Goal: Information Seeking & Learning: Learn about a topic

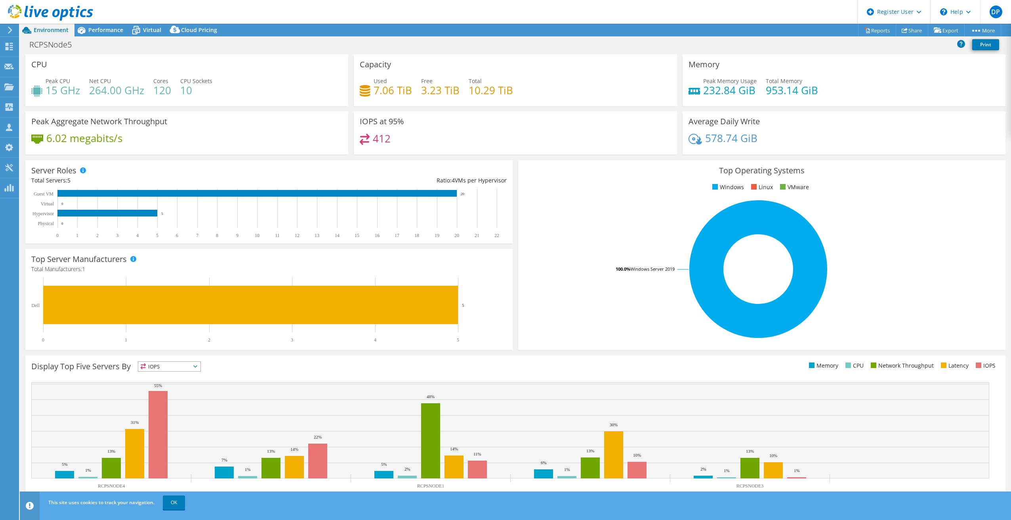
select select "USD"
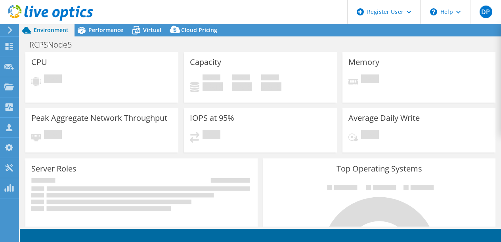
select select "USD"
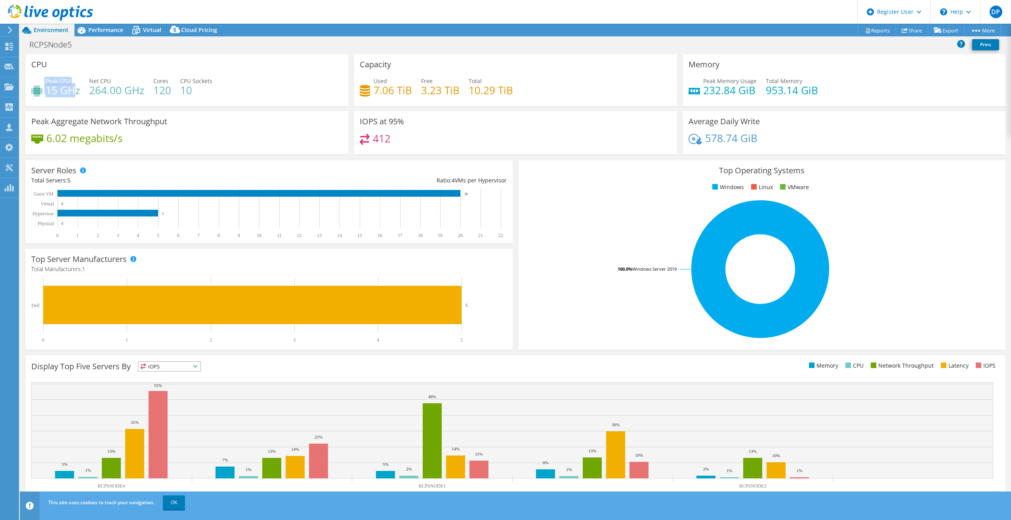
drag, startPoint x: 44, startPoint y: 91, endPoint x: 77, endPoint y: 97, distance: 33.4
click at [77, 95] on div "Peak CPU 15 GHz" at bounding box center [55, 86] width 49 height 18
click at [77, 95] on h4 "15 GHz" at bounding box center [63, 90] width 34 height 9
drag, startPoint x: 88, startPoint y: 92, endPoint x: 111, endPoint y: 93, distance: 23.0
click at [111, 93] on div "Peak CPU 15 GHz Net CPU 264.00 GHz Cores 120 CPU Sockets 10" at bounding box center [186, 90] width 311 height 26
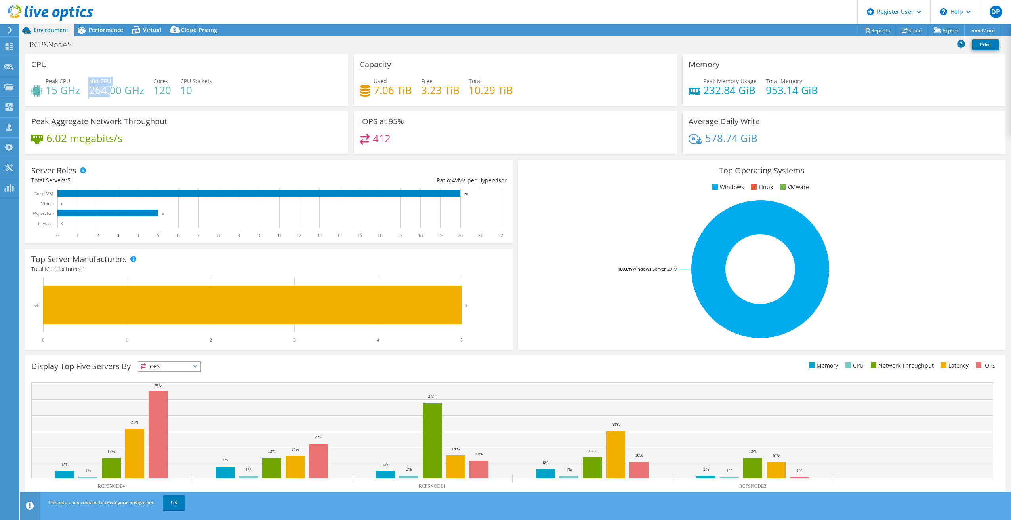
click at [111, 93] on h4 "264.00 GHz" at bounding box center [116, 90] width 55 height 9
drag, startPoint x: 198, startPoint y: 91, endPoint x: 48, endPoint y: 89, distance: 150.1
click at [48, 89] on div "Peak CPU 15 GHz Net CPU 264.00 GHz Cores 120 CPU Sockets 10" at bounding box center [186, 90] width 311 height 26
click at [48, 89] on h4 "15 GHz" at bounding box center [63, 90] width 34 height 9
drag, startPoint x: 46, startPoint y: 89, endPoint x: 57, endPoint y: 89, distance: 11.1
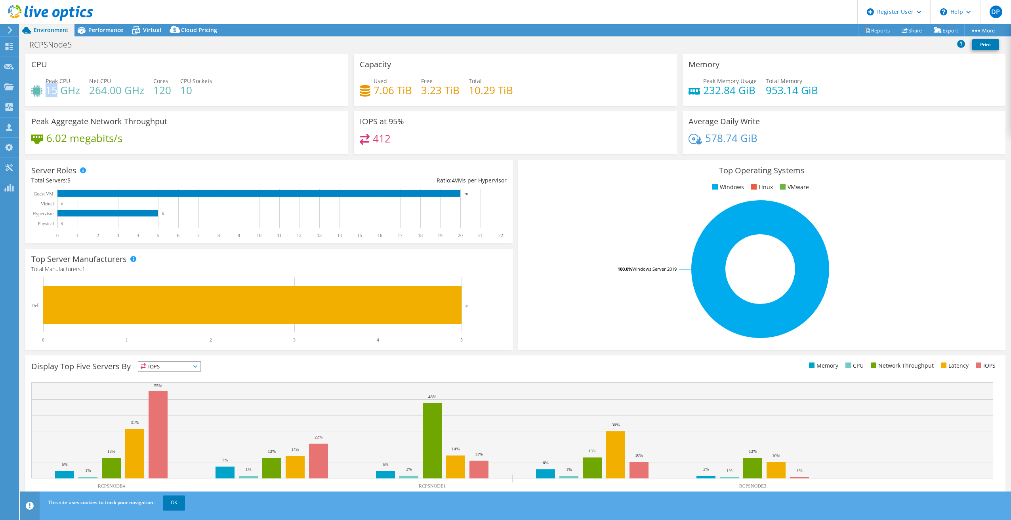
click at [57, 89] on h4 "15 GHz" at bounding box center [63, 90] width 34 height 9
drag, startPoint x: 467, startPoint y: 90, endPoint x: 493, endPoint y: 91, distance: 26.2
click at [493, 91] on div "Used 7.06 TiB Free 3.23 TiB Total 10.29 TiB" at bounding box center [515, 90] width 311 height 26
click at [493, 91] on h4 "10.29 TiB" at bounding box center [490, 90] width 44 height 9
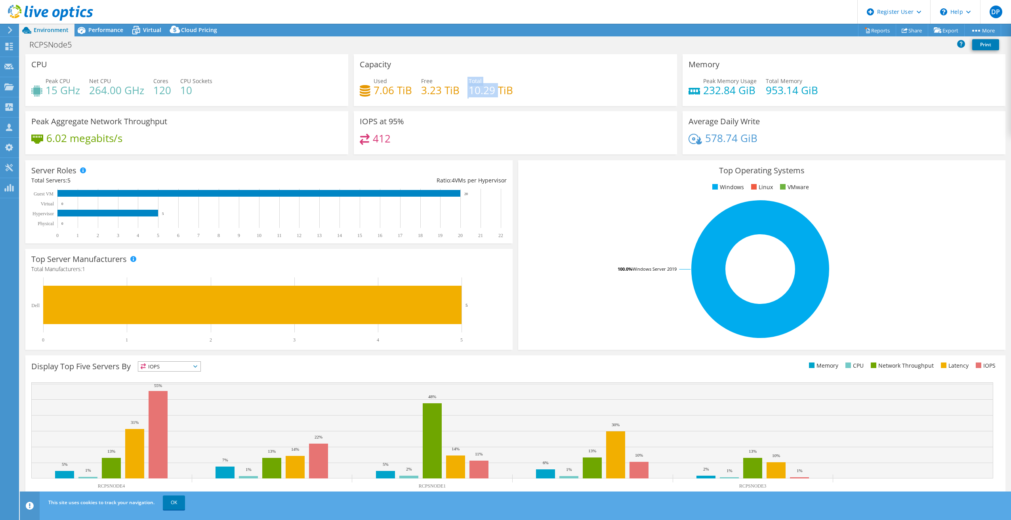
drag, startPoint x: 493, startPoint y: 91, endPoint x: 463, endPoint y: 93, distance: 30.1
click at [463, 93] on div "Used 7.06 TiB Free 3.23 TiB Total 10.29 TiB" at bounding box center [515, 90] width 311 height 26
drag, startPoint x: 463, startPoint y: 93, endPoint x: 465, endPoint y: 97, distance: 4.5
click at [464, 95] on div "Used 7.06 TiB Free 3.23 TiB Total 10.29 TiB" at bounding box center [515, 90] width 311 height 26
click at [104, 32] on span "Performance" at bounding box center [105, 30] width 35 height 8
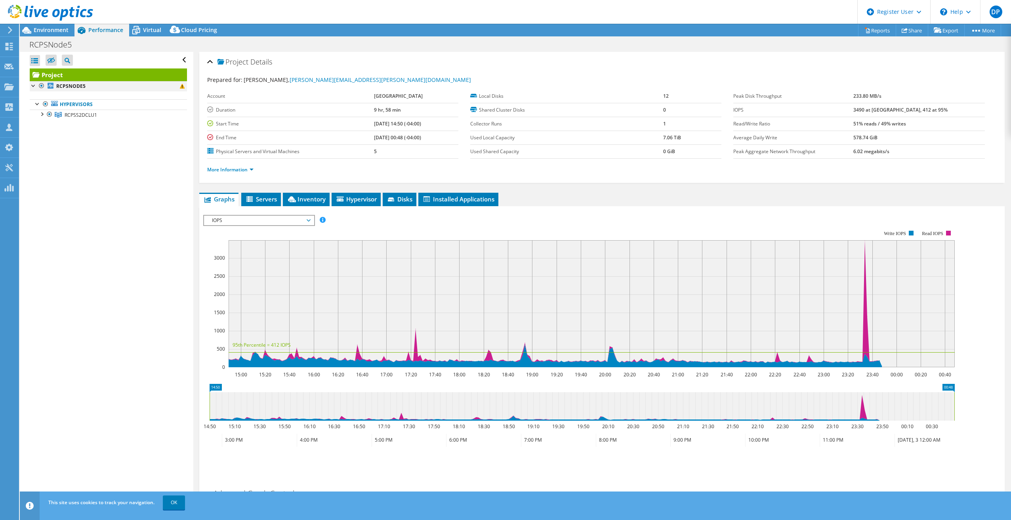
click at [34, 86] on div at bounding box center [34, 85] width 8 height 8
click at [64, 74] on link "Project" at bounding box center [108, 75] width 157 height 13
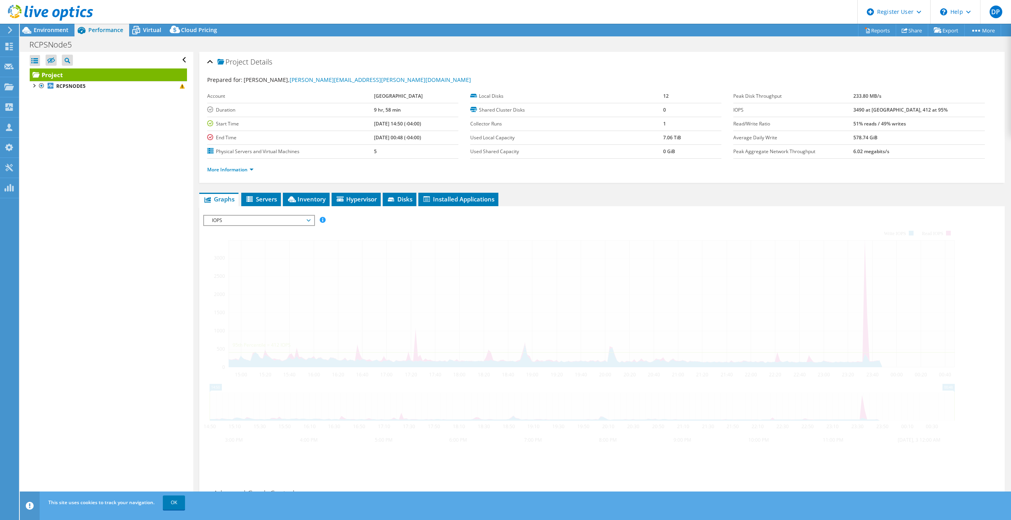
click at [64, 74] on link "Project" at bounding box center [108, 75] width 157 height 13
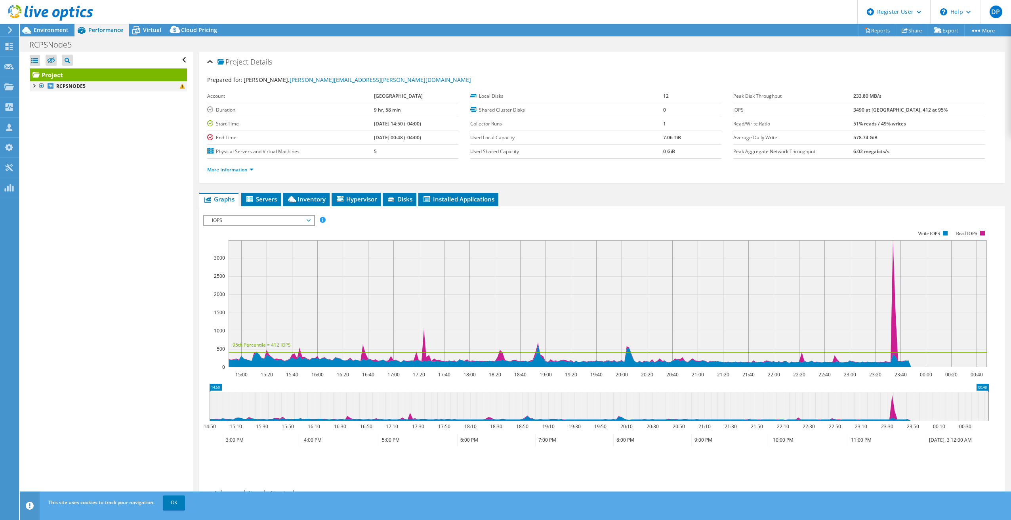
click at [37, 84] on div at bounding box center [34, 85] width 8 height 8
click at [36, 103] on div at bounding box center [38, 103] width 8 height 8
click at [40, 111] on ul "Hypervisors RCPSS2DCLU1 RCPSNODE5" at bounding box center [108, 104] width 157 height 27
click at [33, 102] on link "Hypervisors" at bounding box center [108, 104] width 157 height 10
click at [34, 104] on div at bounding box center [38, 103] width 8 height 8
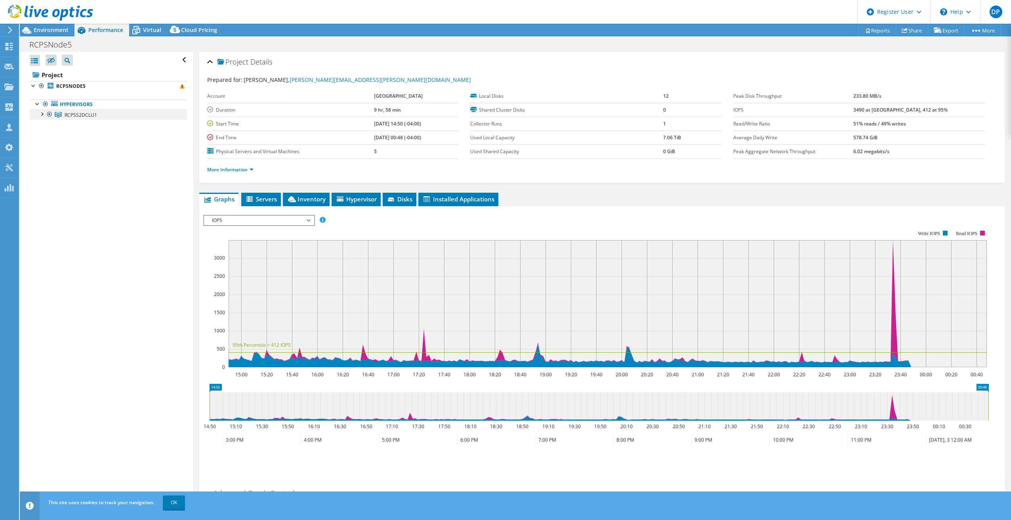
click at [43, 114] on div at bounding box center [42, 114] width 8 height 8
click at [57, 31] on span "Environment" at bounding box center [51, 30] width 35 height 8
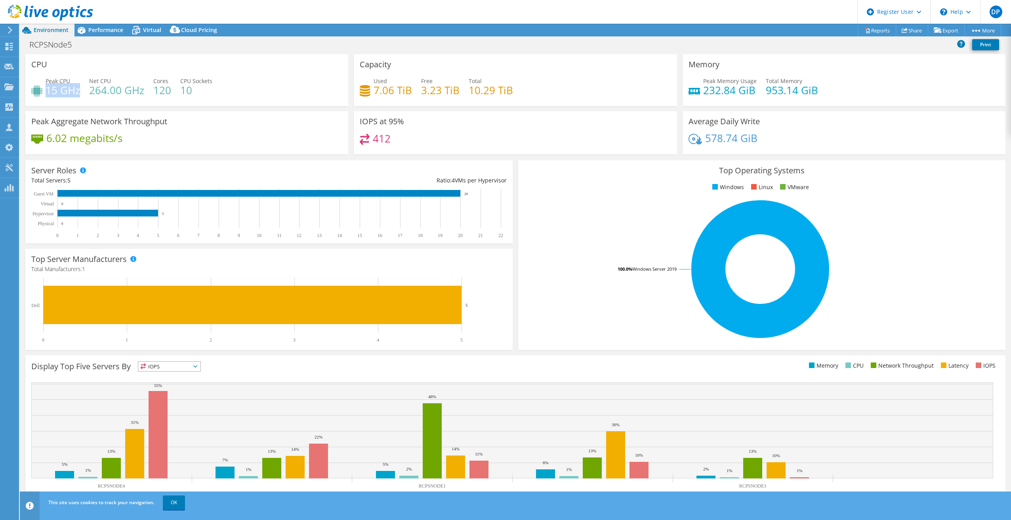
drag, startPoint x: 48, startPoint y: 89, endPoint x: 78, endPoint y: 91, distance: 30.6
click at [78, 91] on h4 "15 GHz" at bounding box center [63, 90] width 34 height 9
click at [80, 91] on h4 "15 GHz" at bounding box center [63, 90] width 34 height 9
drag, startPoint x: 81, startPoint y: 91, endPoint x: 44, endPoint y: 91, distance: 37.6
click at [44, 91] on div "Peak CPU 15 GHz Net CPU 264.00 GHz Cores 120 CPU Sockets 10" at bounding box center [186, 90] width 311 height 26
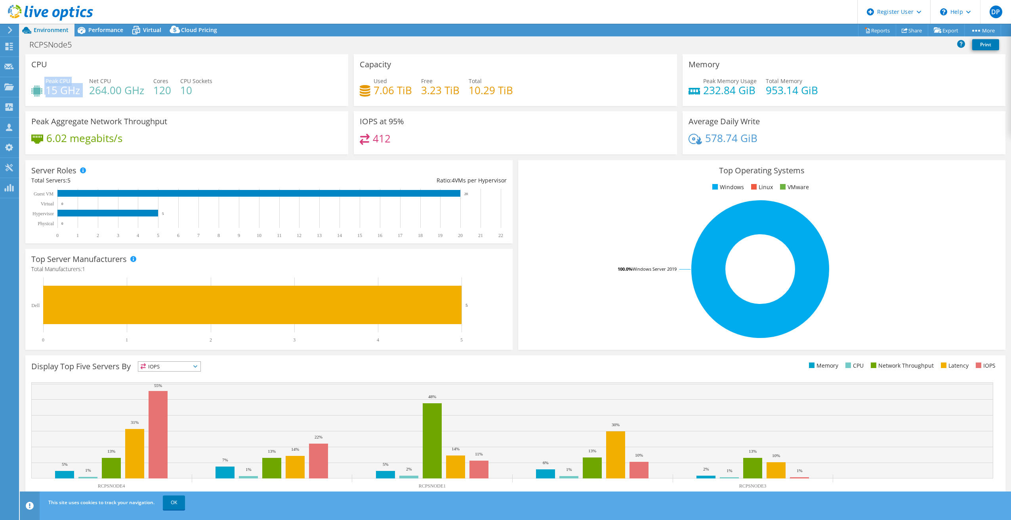
drag, startPoint x: 44, startPoint y: 91, endPoint x: 60, endPoint y: 98, distance: 17.4
click at [60, 98] on div "Peak CPU 15 GHz Net CPU 264.00 GHz Cores 120 CPU Sockets 10" at bounding box center [186, 90] width 311 height 26
click at [49, 33] on span "Environment" at bounding box center [51, 30] width 35 height 8
click at [56, 44] on h1 "RCPSNode5" at bounding box center [55, 44] width 58 height 9
click at [75, 49] on div "RCPSNode5 Print" at bounding box center [515, 44] width 991 height 15
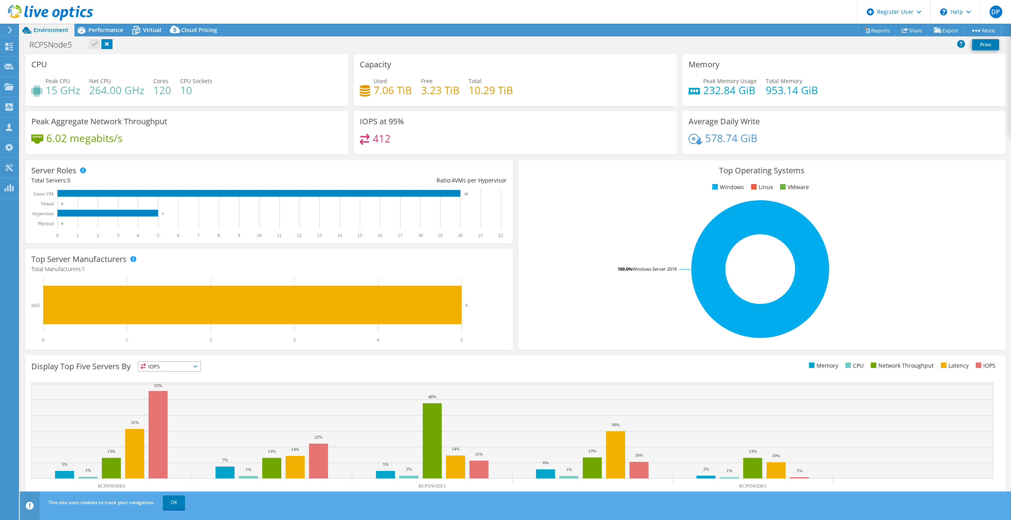
click at [89, 63] on div "CPU Peak CPU 15 GHz Net CPU 264.00 GHz Cores 120 CPU Sockets 10" at bounding box center [186, 80] width 323 height 52
click at [83, 86] on div "Peak CPU 15 GHz Net CPU 264.00 GHz Cores 120 CPU Sockets 10" at bounding box center [186, 90] width 311 height 26
drag, startPoint x: 80, startPoint y: 92, endPoint x: 42, endPoint y: 92, distance: 38.0
click at [42, 92] on div "Peak CPU 15 GHz Net CPU 264.00 GHz Cores 120 CPU Sockets 10" at bounding box center [186, 90] width 311 height 26
drag, startPoint x: 42, startPoint y: 92, endPoint x: 51, endPoint y: 92, distance: 8.3
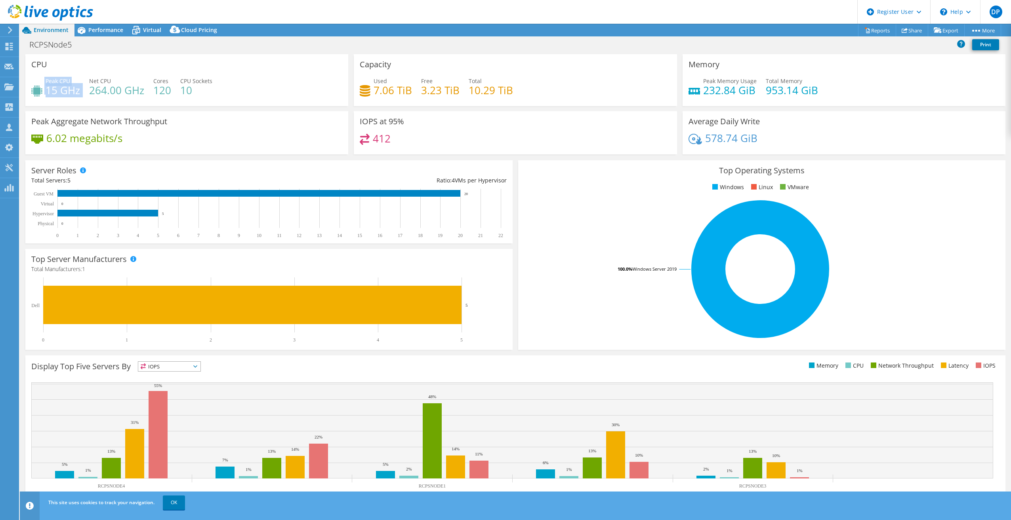
click at [51, 92] on h4 "15 GHz" at bounding box center [63, 90] width 34 height 9
drag, startPoint x: 43, startPoint y: 82, endPoint x: 80, endPoint y: 91, distance: 37.8
click at [80, 91] on div "Peak CPU 15 GHz" at bounding box center [55, 86] width 49 height 18
click at [80, 91] on h4 "15 GHz" at bounding box center [63, 90] width 34 height 9
drag, startPoint x: 80, startPoint y: 91, endPoint x: 71, endPoint y: 91, distance: 8.7
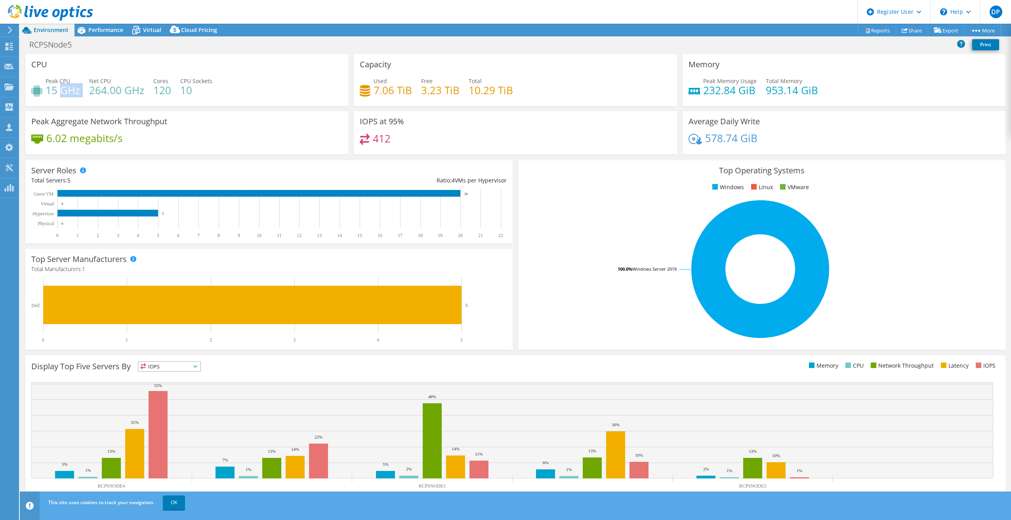
click at [70, 91] on h4 "15 GHz" at bounding box center [63, 90] width 34 height 9
drag, startPoint x: 71, startPoint y: 91, endPoint x: 112, endPoint y: 91, distance: 41.6
click at [112, 94] on h4 "264.00 GHz" at bounding box center [116, 90] width 55 height 9
click at [97, 33] on span "Performance" at bounding box center [105, 30] width 35 height 8
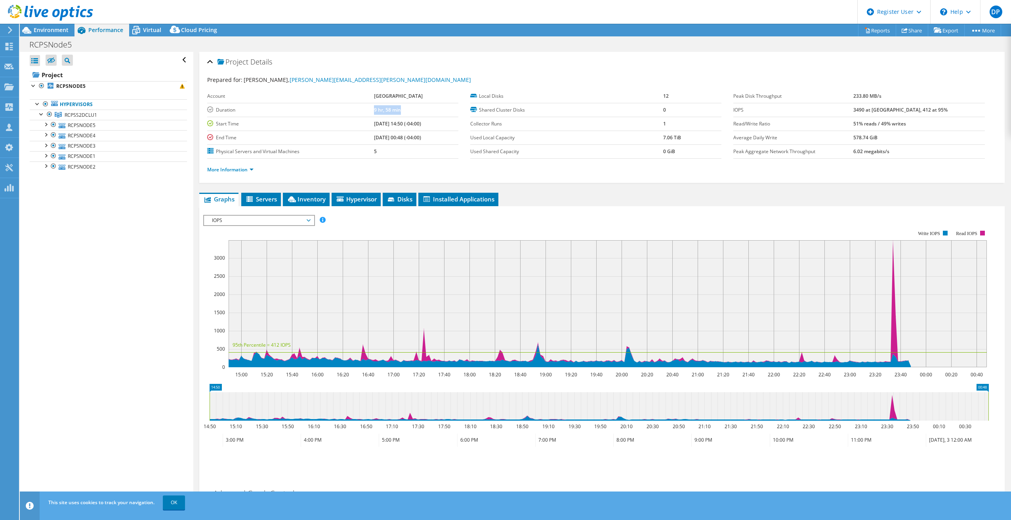
drag, startPoint x: 348, startPoint y: 109, endPoint x: 396, endPoint y: 108, distance: 47.1
click at [396, 108] on tr "Duration 9 hr, 58 min" at bounding box center [332, 110] width 251 height 14
click at [396, 108] on td "9 hr, 58 min" at bounding box center [416, 110] width 84 height 14
drag, startPoint x: 375, startPoint y: 110, endPoint x: 333, endPoint y: 111, distance: 41.6
click at [333, 111] on tr "Duration 9 hr, 58 min" at bounding box center [332, 110] width 251 height 14
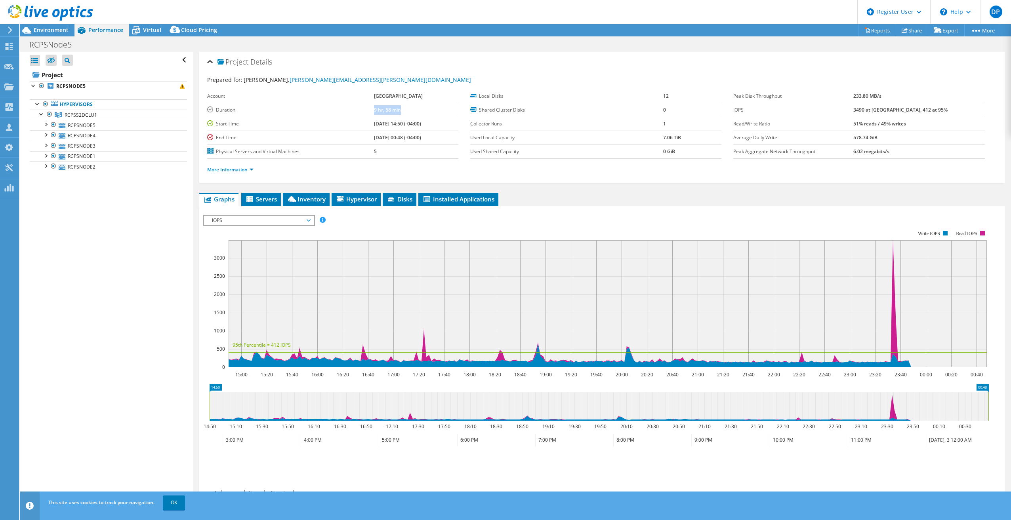
drag, startPoint x: 333, startPoint y: 111, endPoint x: 418, endPoint y: 106, distance: 84.5
click at [418, 106] on td "9 hr, 58 min" at bounding box center [416, 110] width 84 height 14
click at [48, 27] on span "Environment" at bounding box center [51, 30] width 35 height 8
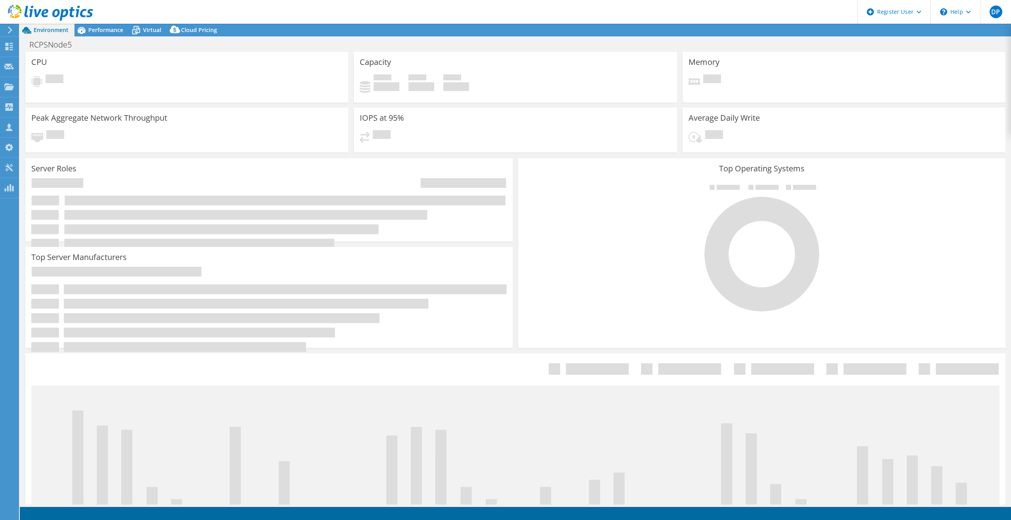
select select "USD"
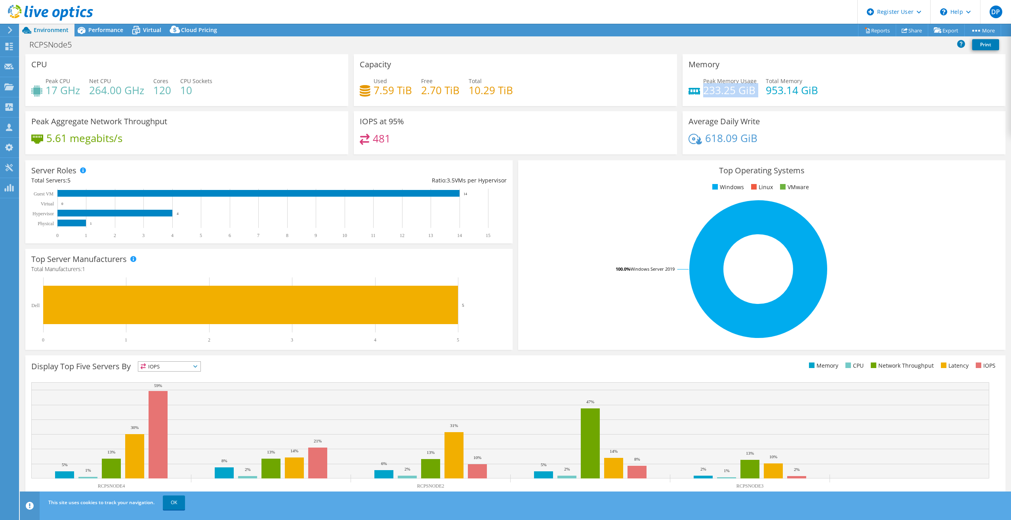
drag, startPoint x: 709, startPoint y: 92, endPoint x: 758, endPoint y: 96, distance: 48.8
click at [758, 96] on div "Peak Memory Usage 233.25 GiB Total Memory 953.14 GiB" at bounding box center [843, 90] width 311 height 26
